Goal: Download file/media

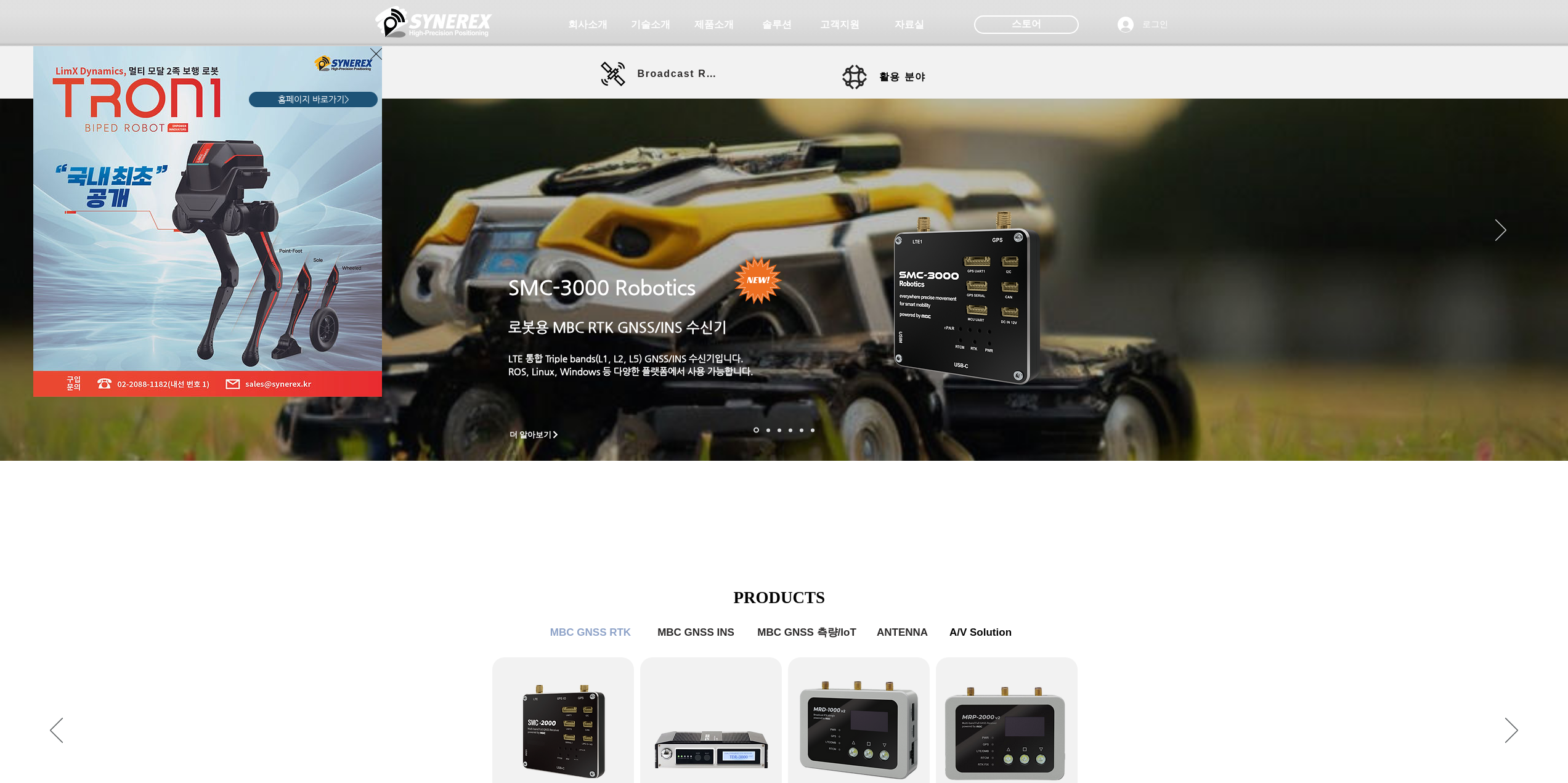
click at [604, 632] on div "LimX Dinamics" at bounding box center [784, 392] width 1568 height 783
click at [653, 29] on div "LimX Dinamics" at bounding box center [784, 392] width 1568 height 783
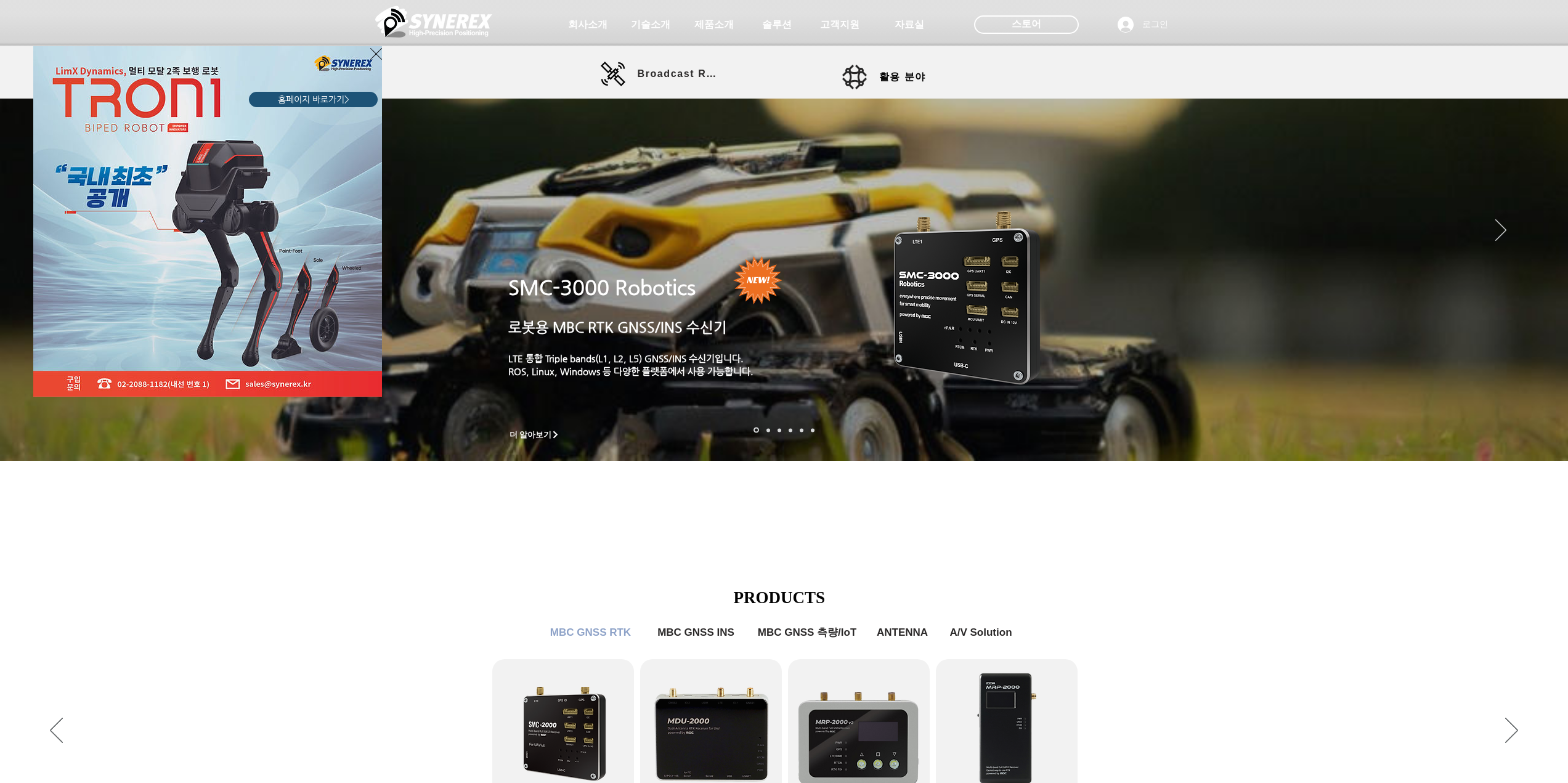
click at [378, 56] on icon "사이트로 돌아가기" at bounding box center [376, 53] width 11 height 11
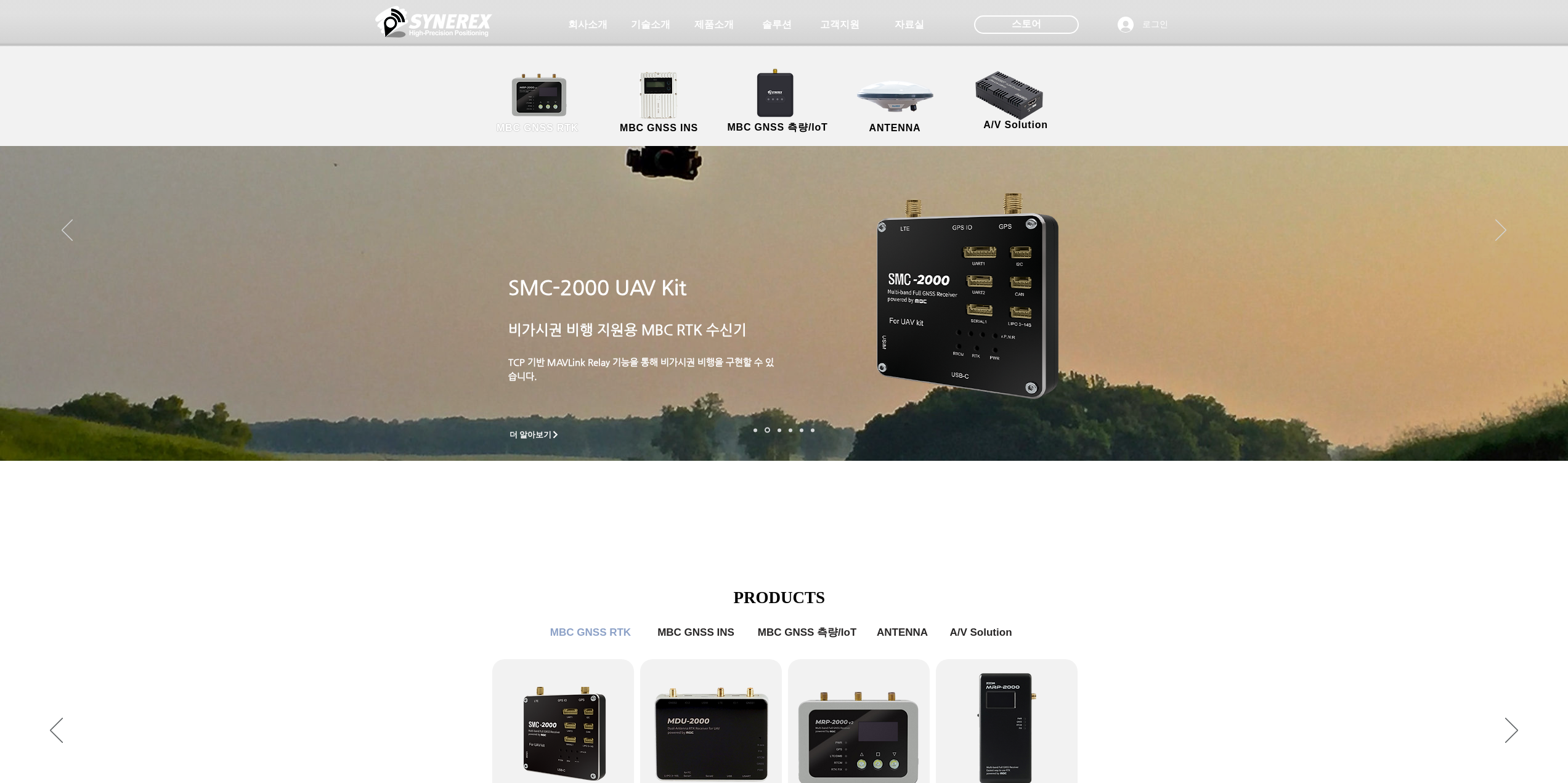
click at [567, 104] on link "MBC GNSS RTK" at bounding box center [538, 103] width 111 height 65
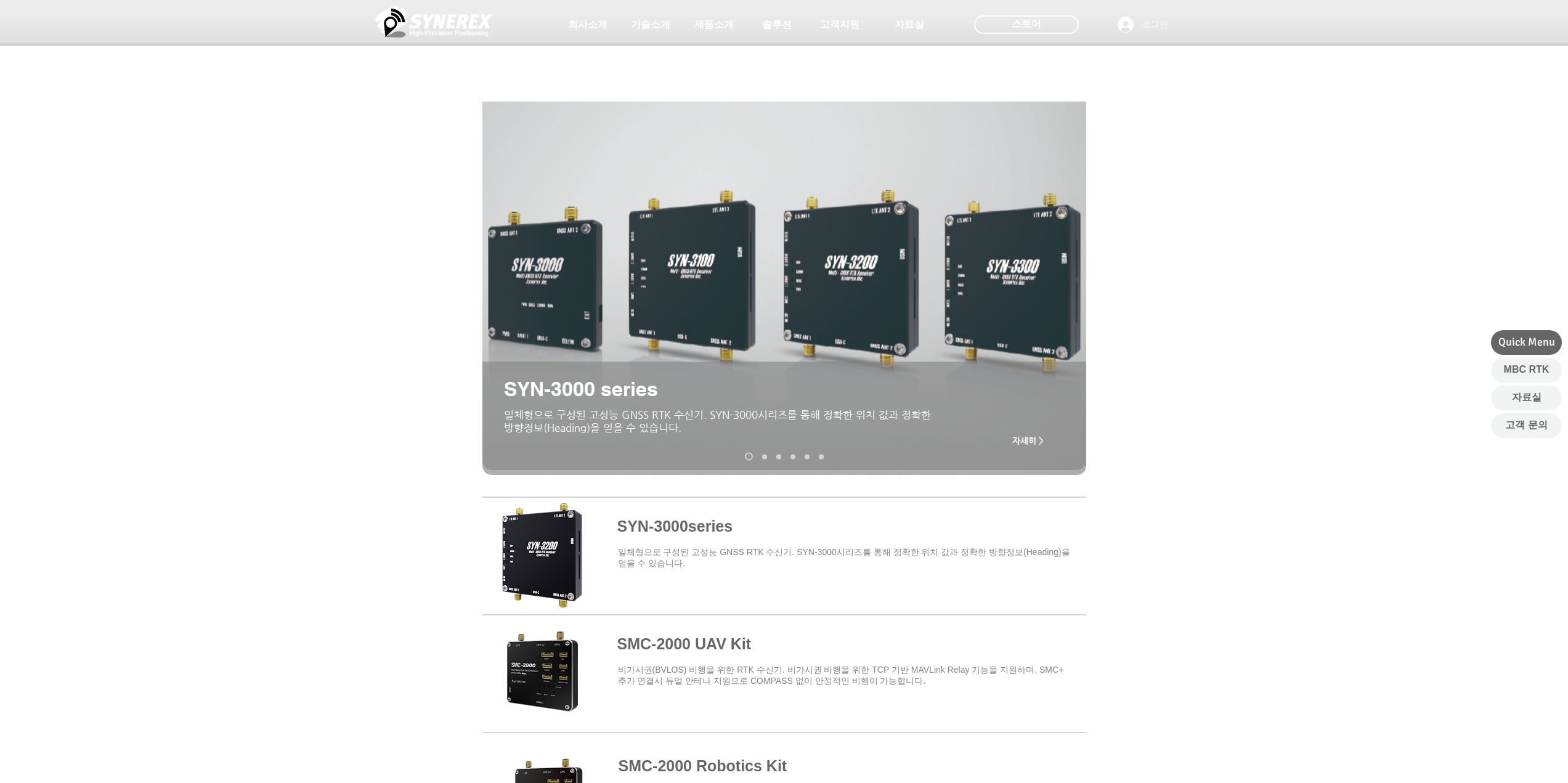
scroll to position [308, 0]
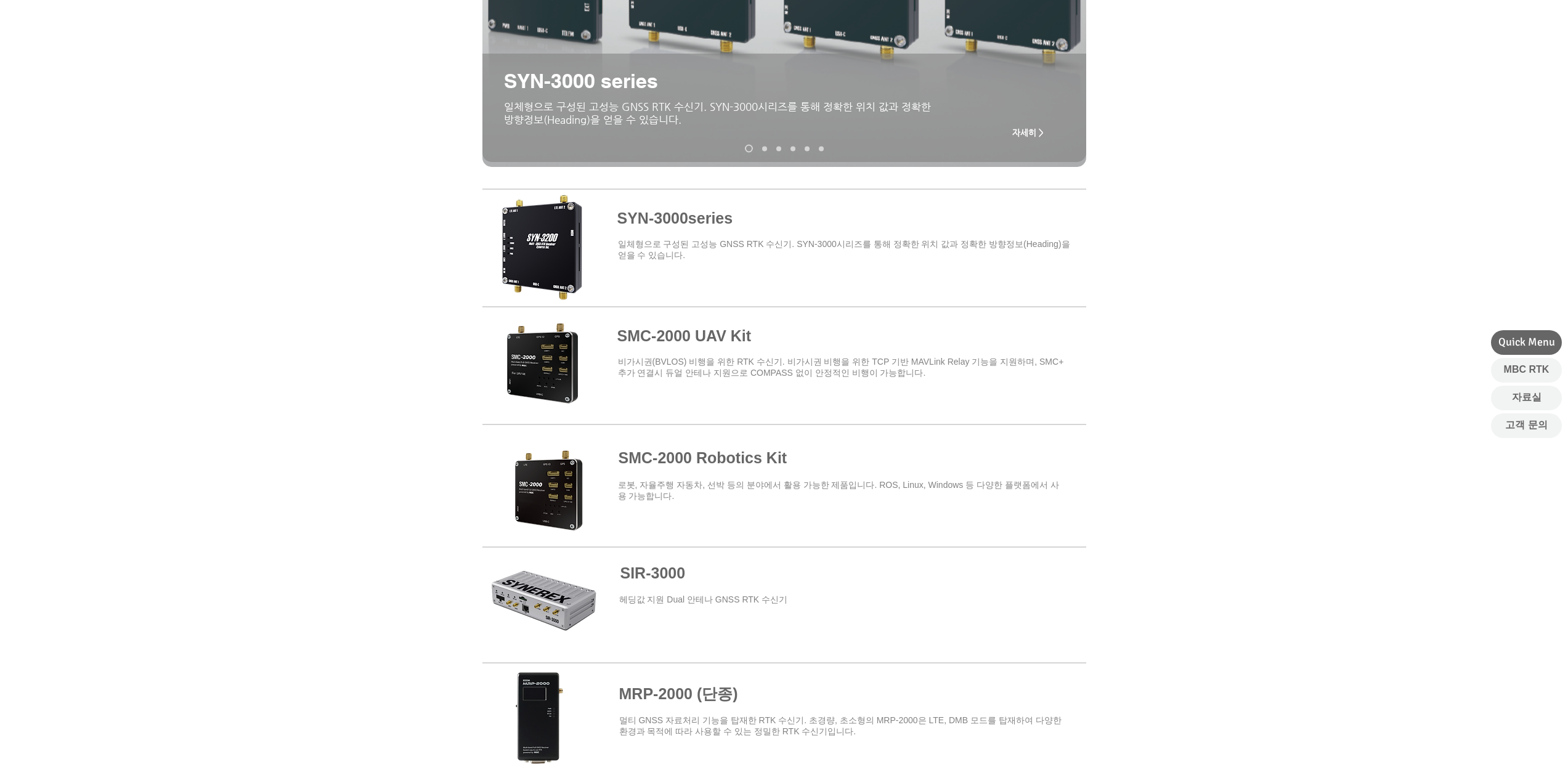
click at [656, 219] on span at bounding box center [785, 245] width 604 height 108
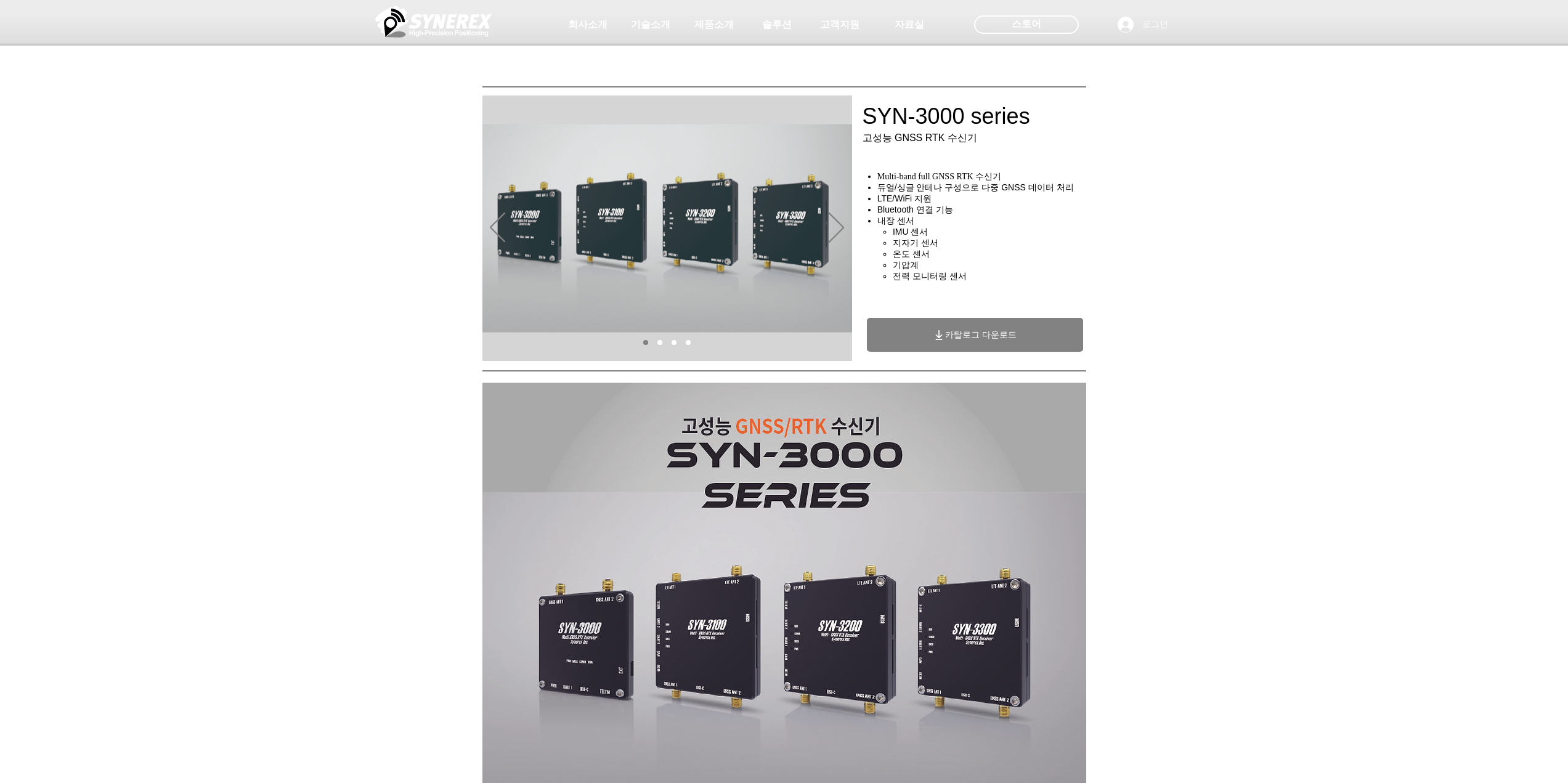
click at [999, 327] on span "카탈로그 다운로드" at bounding box center [975, 335] width 216 height 34
